Goal: Find contact information: Find contact information

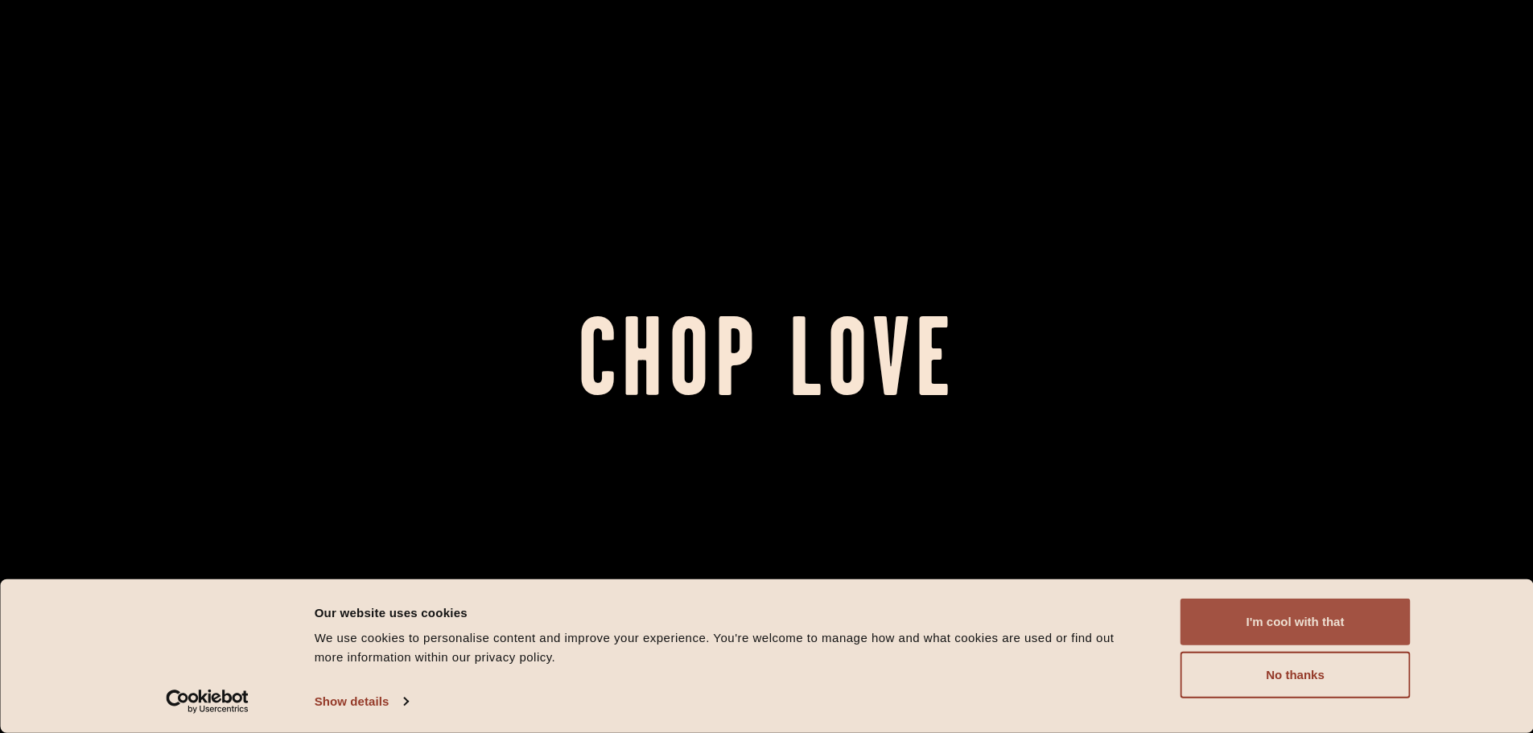
click at [1307, 620] on button "I'm cool with that" at bounding box center [1296, 622] width 230 height 47
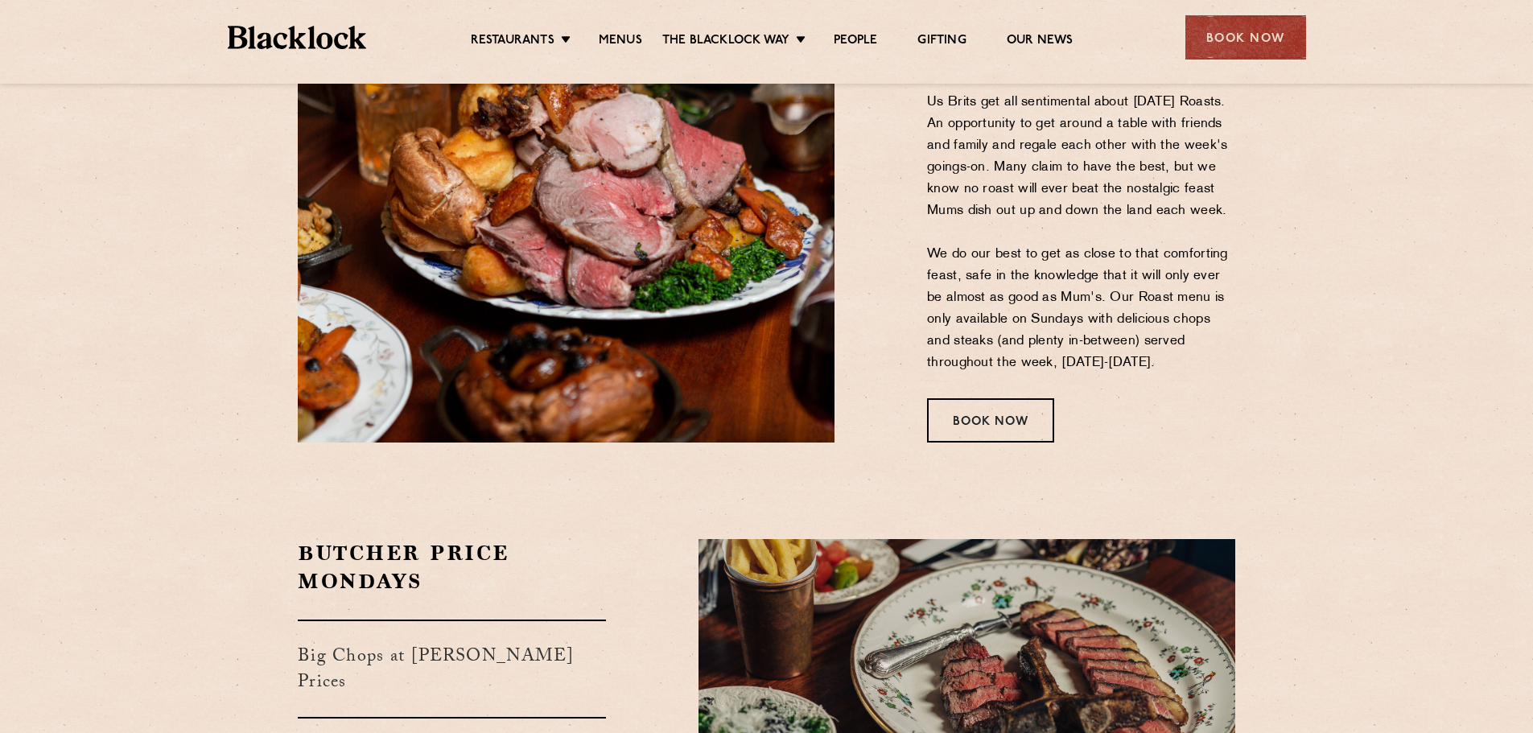
scroll to position [2575, 0]
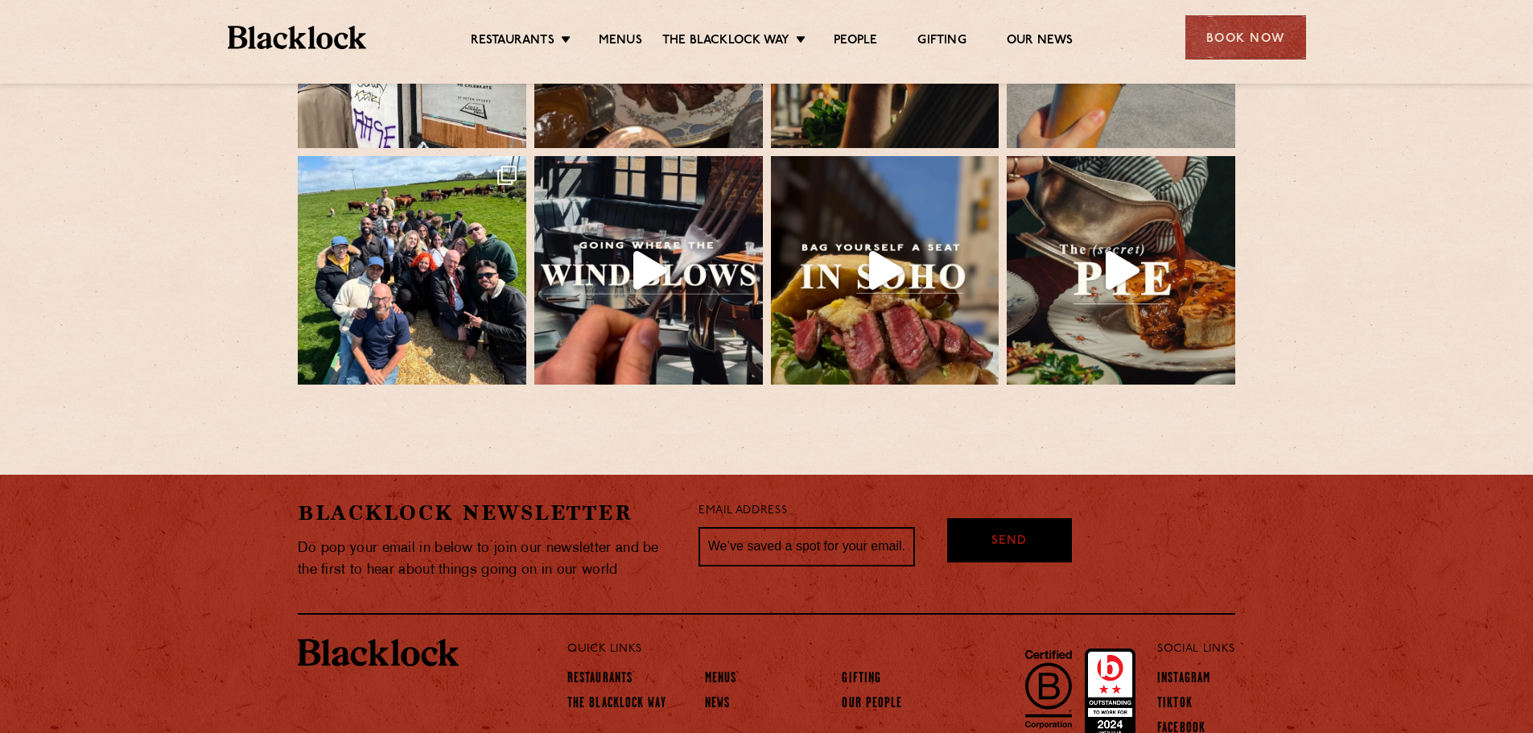
scroll to position [3588, 0]
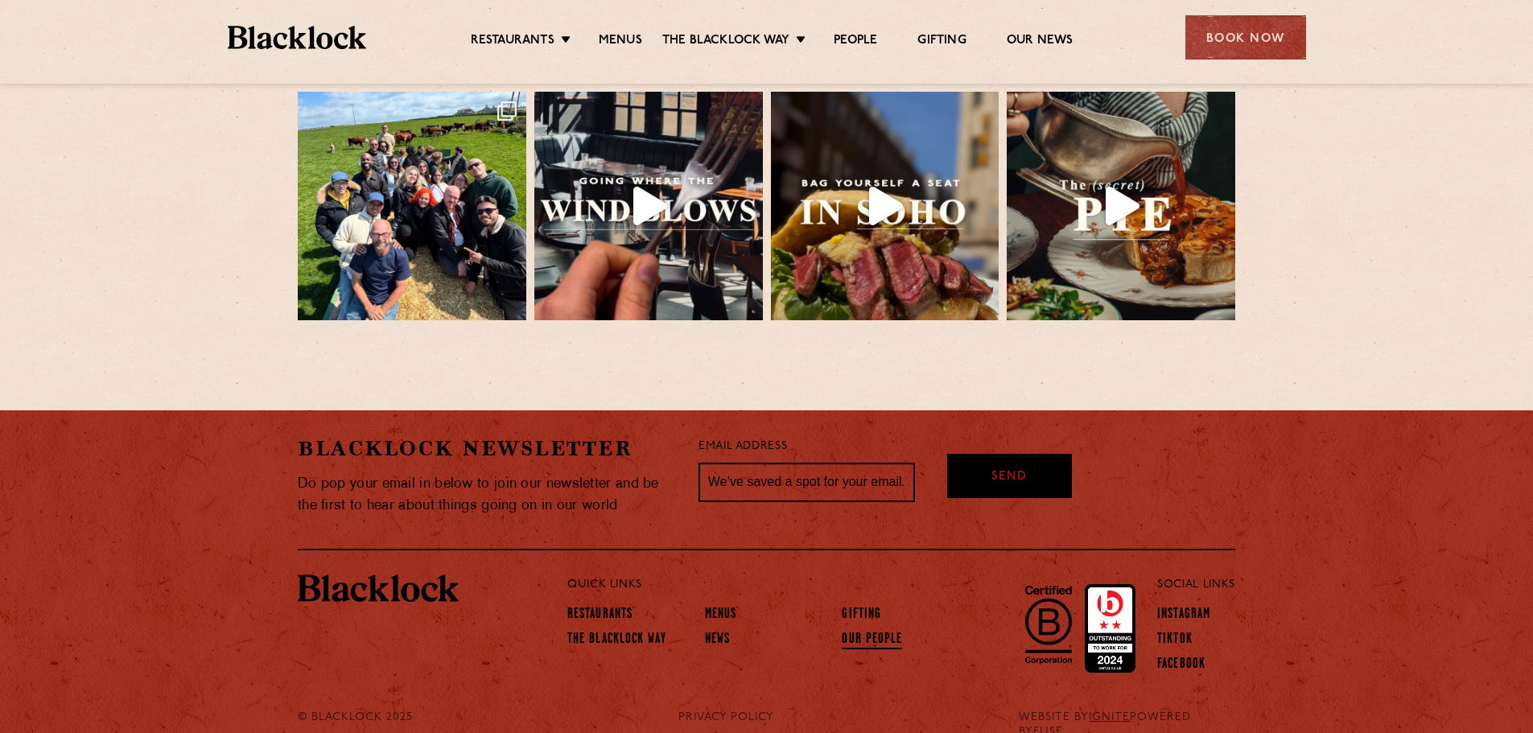
click at [868, 632] on link "Our People" at bounding box center [872, 641] width 60 height 18
click at [718, 711] on link "PRIVACY POLICY" at bounding box center [726, 718] width 96 height 14
